Goal: Find specific page/section: Find specific page/section

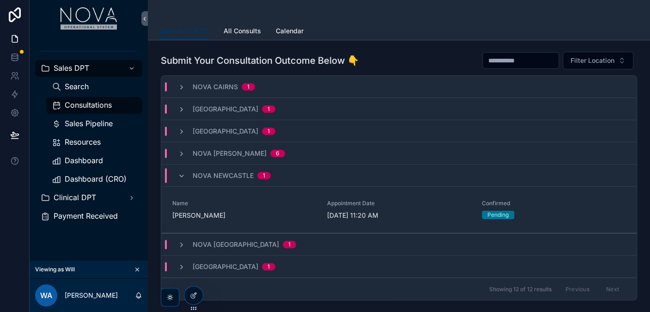
click at [387, 16] on div "scrollable content" at bounding box center [399, 11] width 480 height 22
click at [182, 90] on icon "scrollable content" at bounding box center [181, 87] width 7 height 7
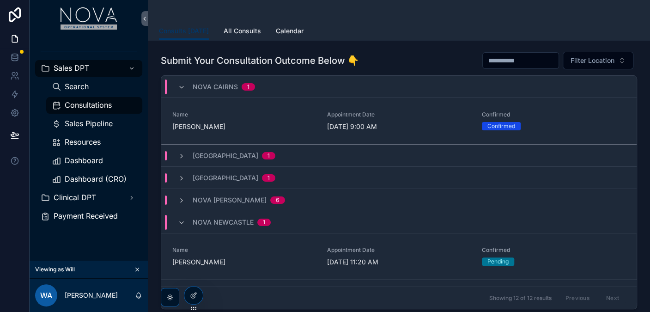
click at [181, 157] on icon "scrollable content" at bounding box center [181, 155] width 7 height 7
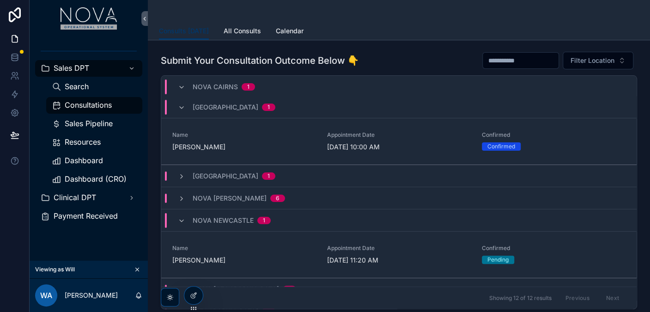
scroll to position [83, 0]
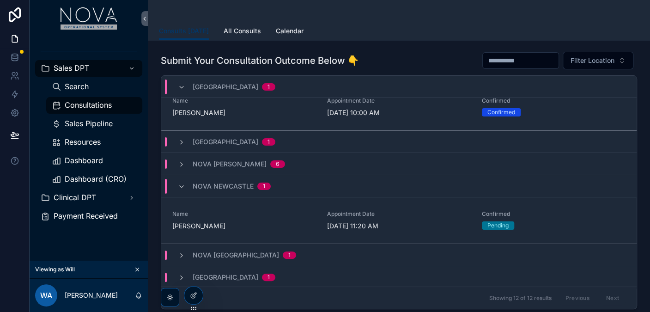
click at [173, 137] on div "[GEOGRAPHIC_DATA] 1" at bounding box center [227, 141] width 120 height 9
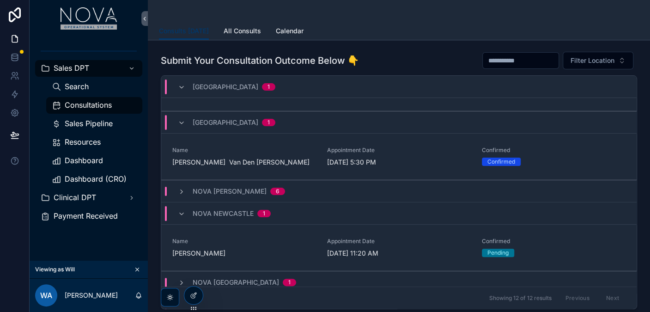
scroll to position [129, 0]
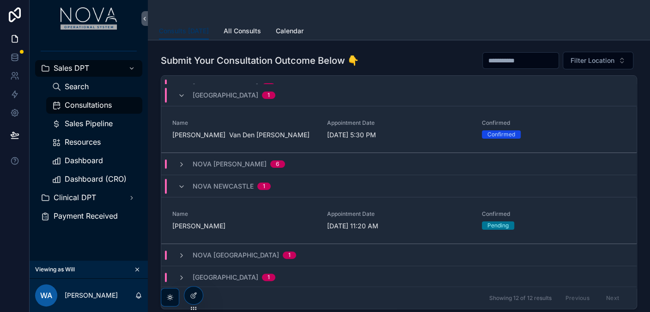
click at [182, 162] on icon "scrollable content" at bounding box center [181, 164] width 7 height 7
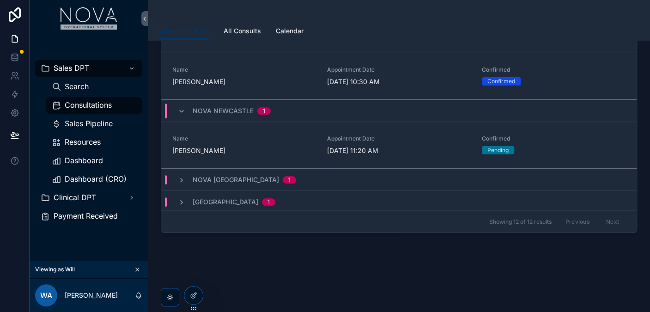
scroll to position [78, 0]
click at [185, 174] on div "Nova Melbourne 1" at bounding box center [237, 178] width 118 height 9
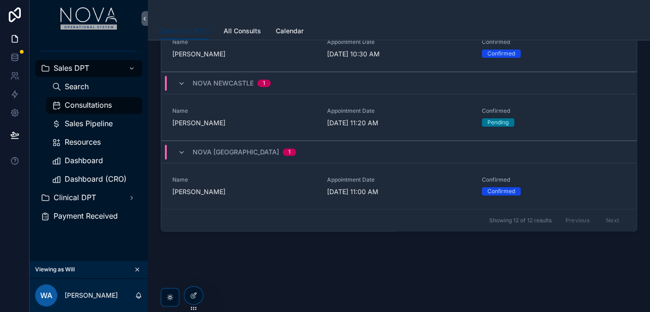
scroll to position [455, 0]
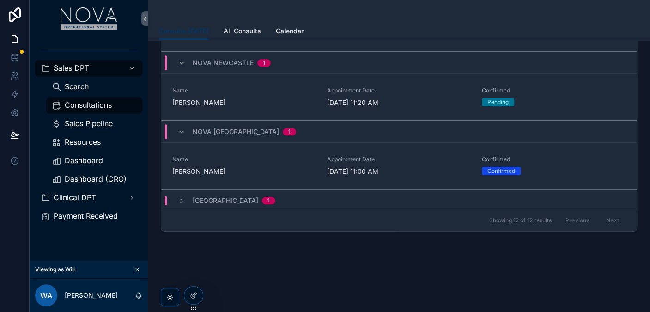
click at [182, 197] on icon "scrollable content" at bounding box center [181, 200] width 7 height 7
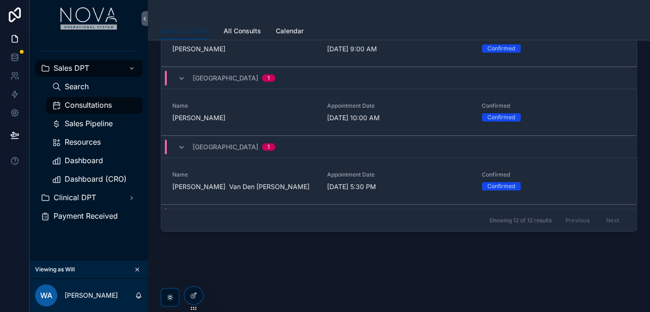
scroll to position [0, 0]
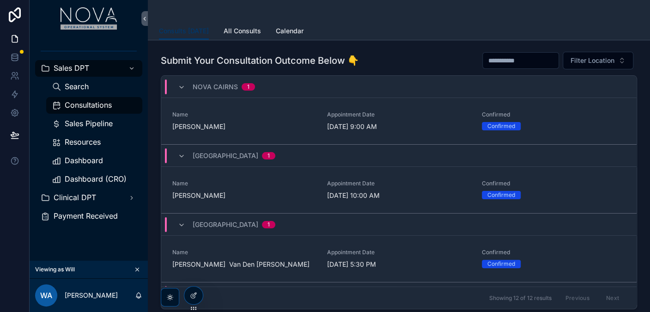
click at [183, 87] on icon "scrollable content" at bounding box center [181, 87] width 7 height 7
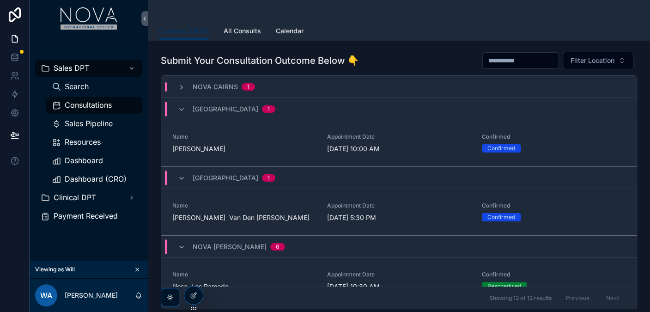
click at [0, 0] on icon "scrollable content" at bounding box center [0, 0] width 0 height 0
click at [183, 107] on icon "scrollable content" at bounding box center [181, 109] width 7 height 7
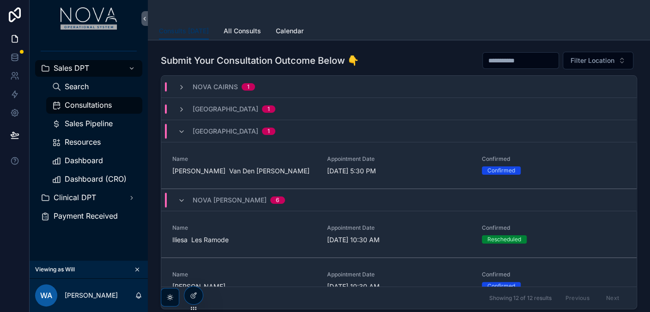
click at [0, 0] on icon "scrollable content" at bounding box center [0, 0] width 0 height 0
click at [182, 132] on icon "scrollable content" at bounding box center [181, 131] width 7 height 7
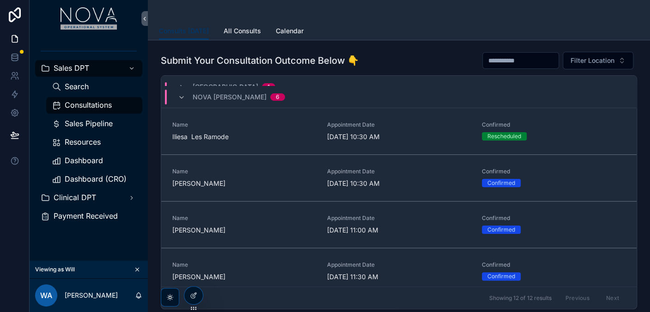
scroll to position [103, 0]
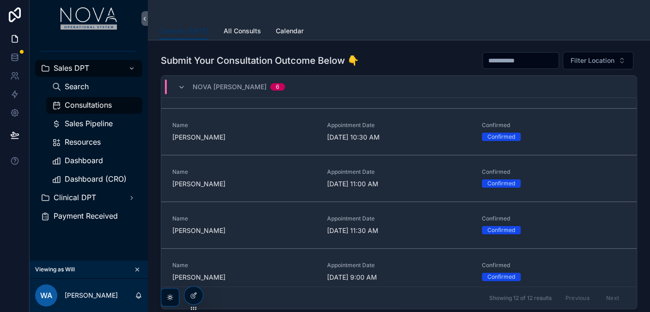
click at [0, 0] on icon "scrollable content" at bounding box center [0, 0] width 0 height 0
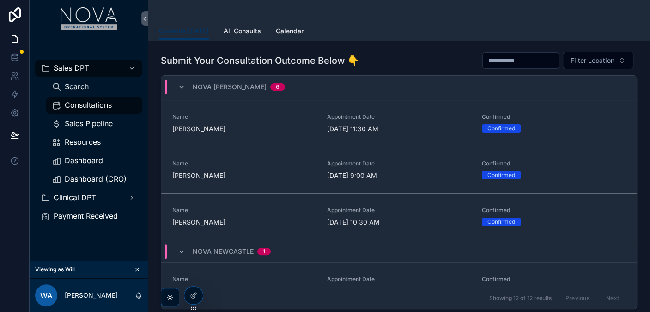
scroll to position [205, 0]
click at [0, 0] on icon "scrollable content" at bounding box center [0, 0] width 0 height 0
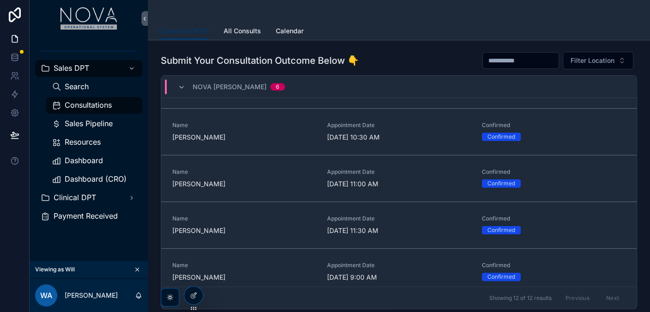
scroll to position [51, 0]
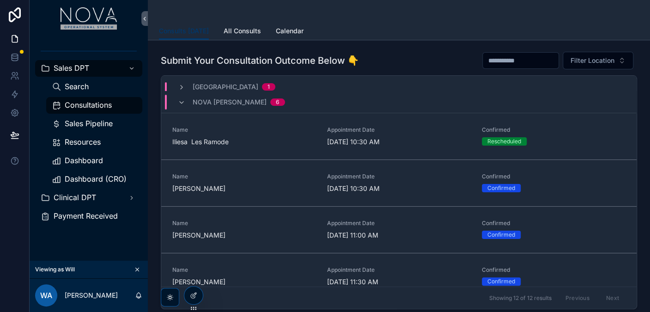
click at [181, 102] on icon "scrollable content" at bounding box center [181, 102] width 7 height 7
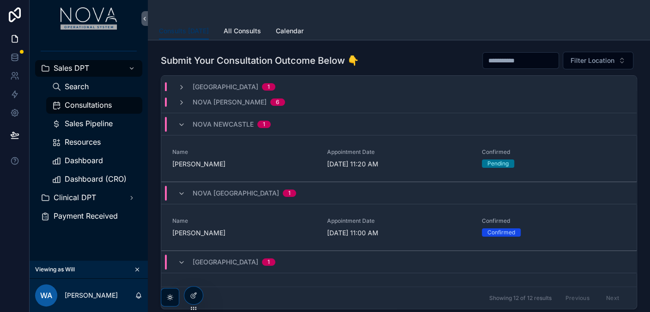
click at [182, 124] on icon "scrollable content" at bounding box center [181, 124] width 7 height 7
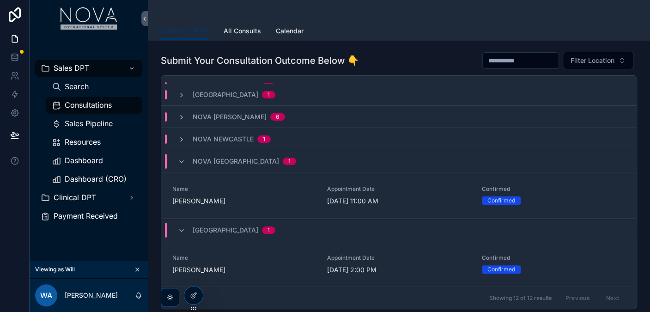
scroll to position [36, 0]
click at [0, 0] on icon "scrollable content" at bounding box center [0, 0] width 0 height 0
click at [182, 162] on icon "scrollable content" at bounding box center [181, 161] width 7 height 7
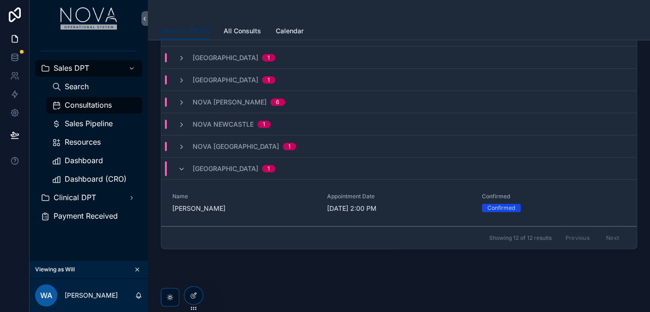
scroll to position [68, 0]
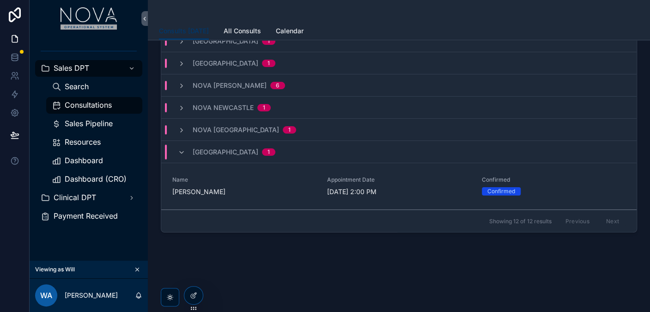
click at [0, 0] on icon "scrollable content" at bounding box center [0, 0] width 0 height 0
click at [182, 151] on icon "scrollable content" at bounding box center [181, 152] width 7 height 7
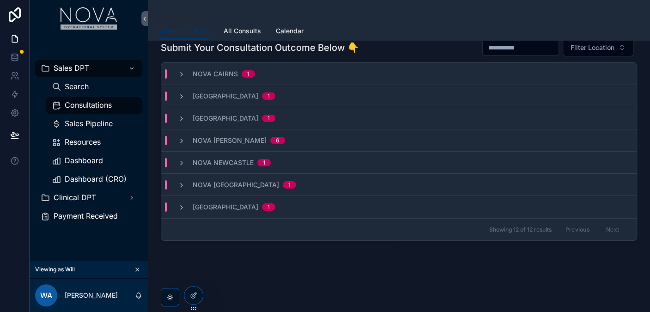
scroll to position [0, 0]
